Goal: Task Accomplishment & Management: Manage account settings

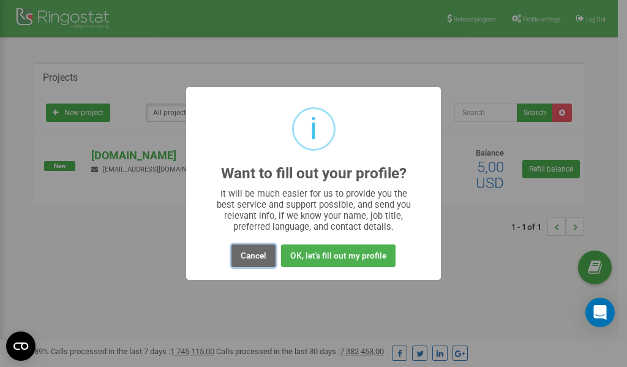
click at [250, 255] on button "Cancel" at bounding box center [254, 255] width 44 height 23
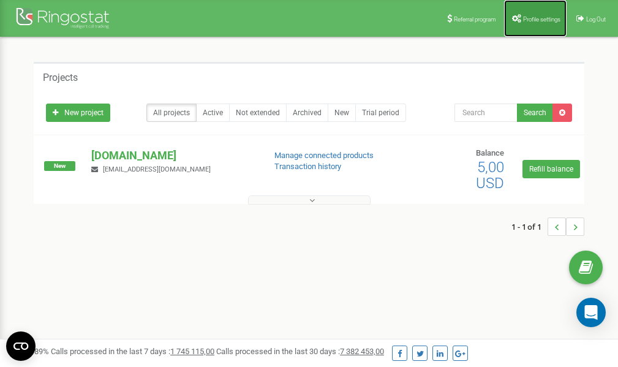
click at [529, 16] on span "Profile settings" at bounding box center [541, 19] width 37 height 7
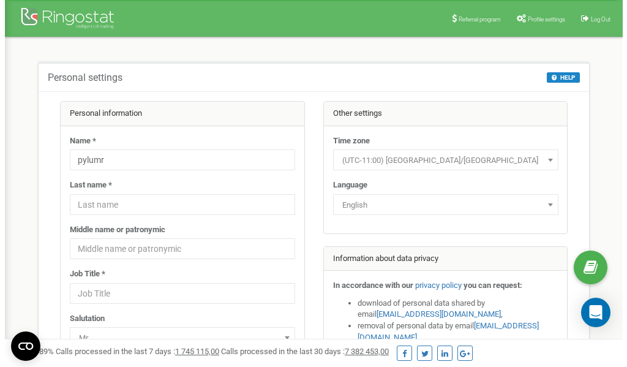
scroll to position [61, 0]
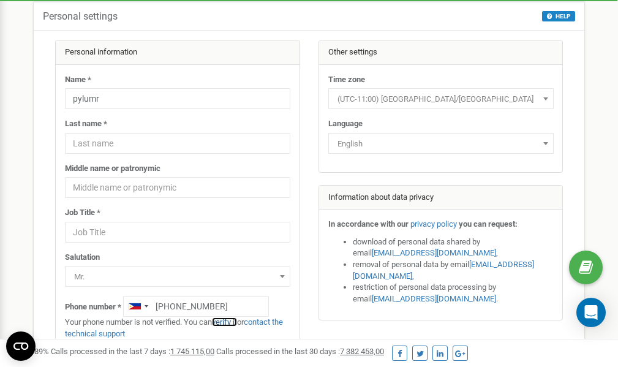
click at [232, 323] on link "verify it" at bounding box center [224, 321] width 25 height 9
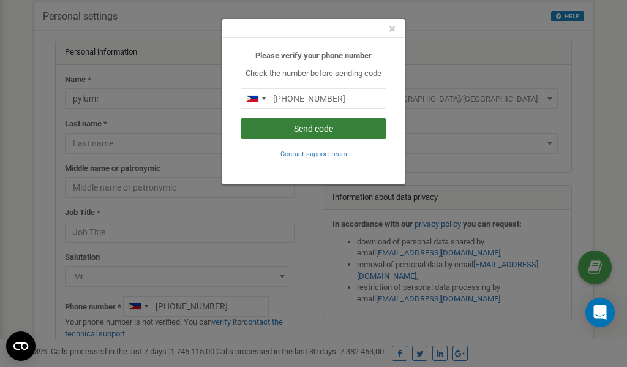
click at [308, 129] on button "Send code" at bounding box center [314, 128] width 146 height 21
